Goal: Check status: Check status

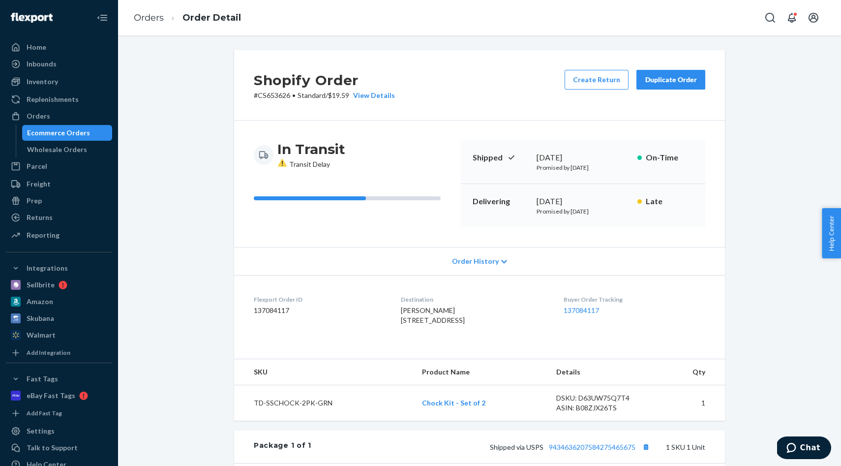
click at [68, 133] on div "Ecommerce Orders" at bounding box center [58, 133] width 63 height 10
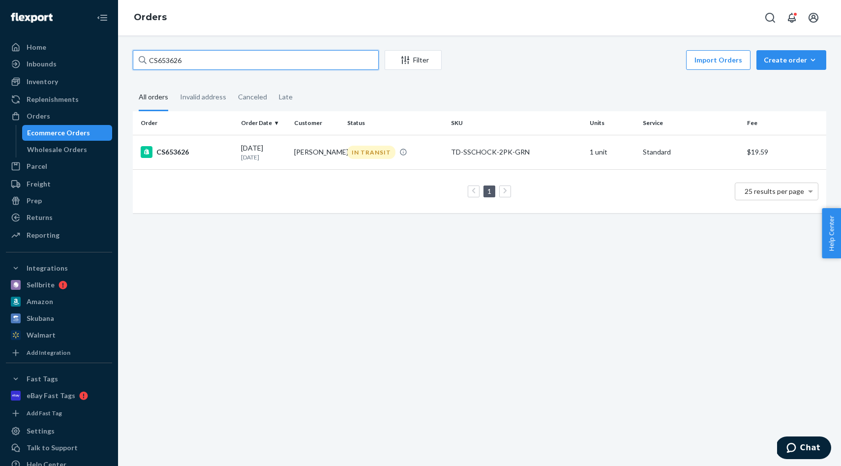
click at [341, 59] on input "CS653626" at bounding box center [256, 60] width 246 height 20
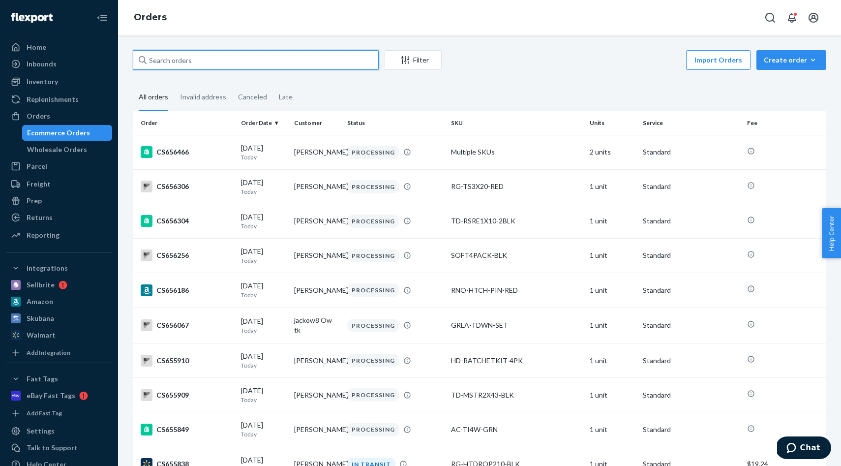
paste input "CS642973"
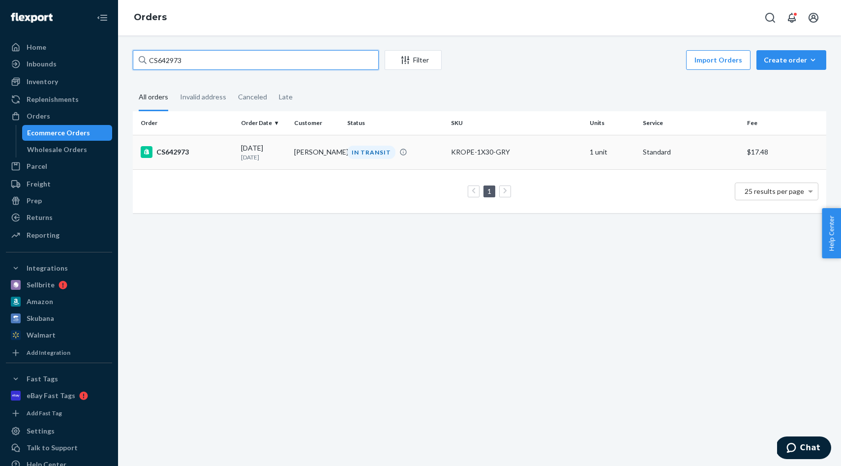
type input "CS642973"
click at [297, 153] on td "[PERSON_NAME]" at bounding box center [316, 152] width 53 height 34
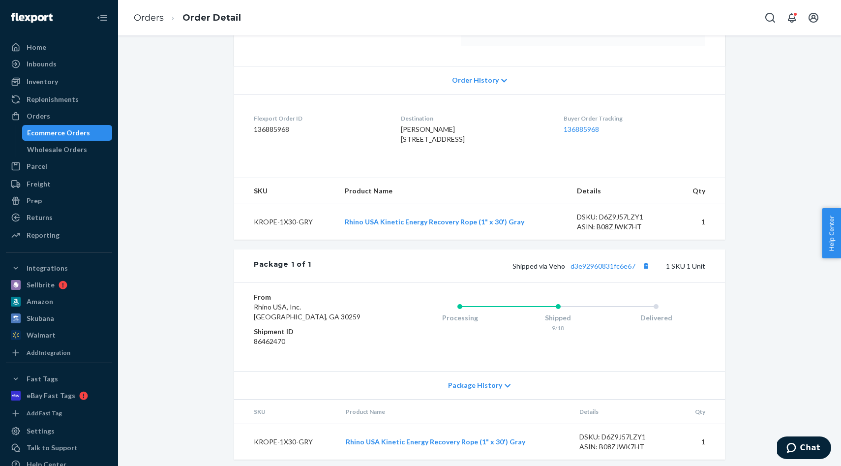
scroll to position [206, 0]
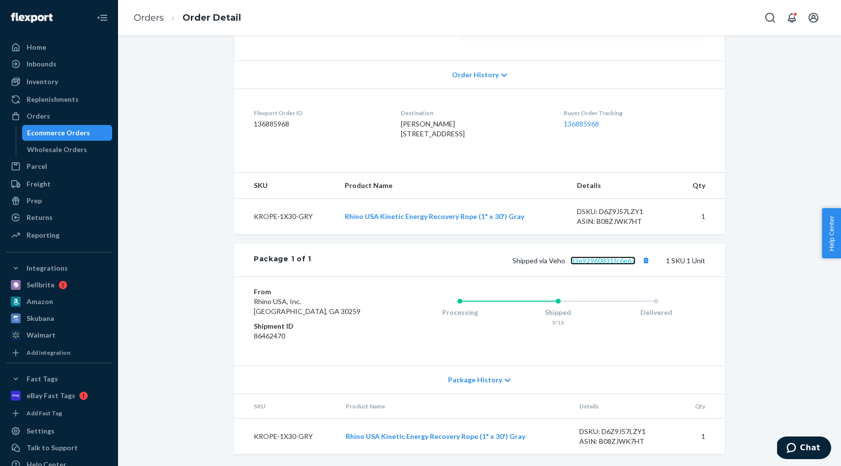
click at [623, 259] on link "d3e92960831fc6e67" at bounding box center [602, 260] width 65 height 8
